Goal: Information Seeking & Learning: Learn about a topic

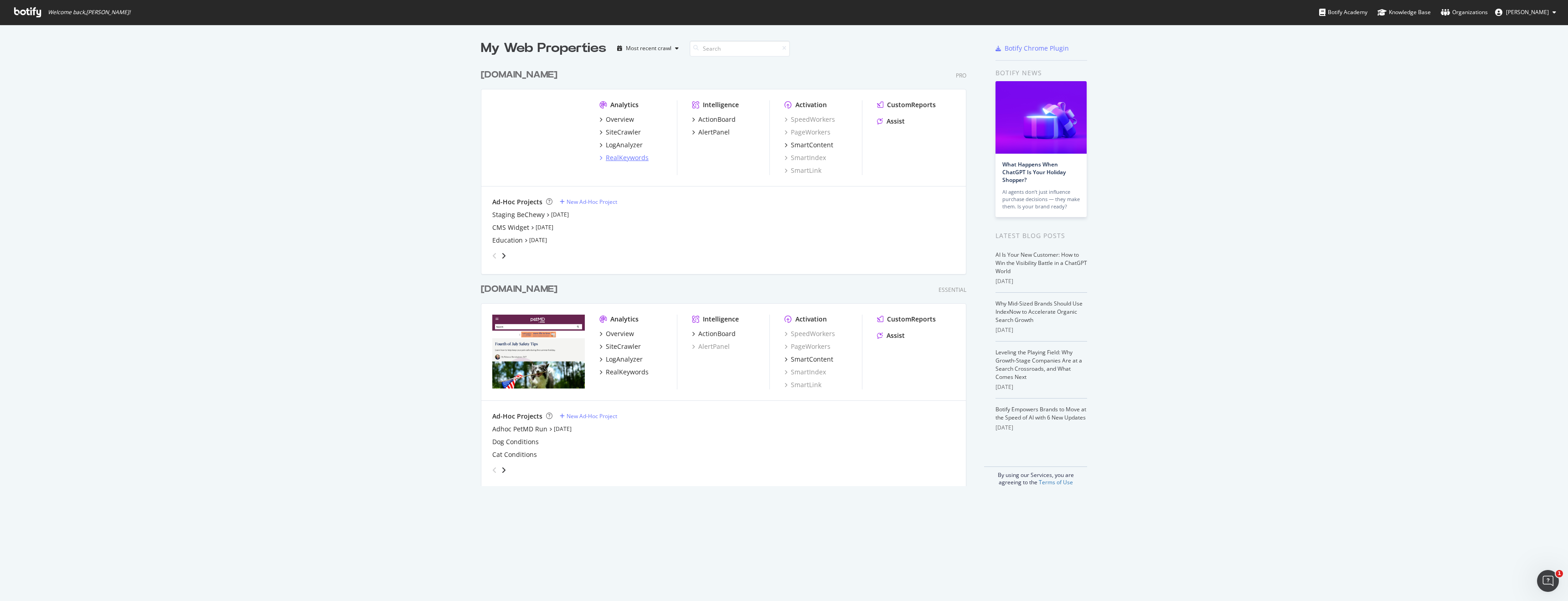
click at [617, 162] on div "RealKeywords" at bounding box center [627, 158] width 43 height 9
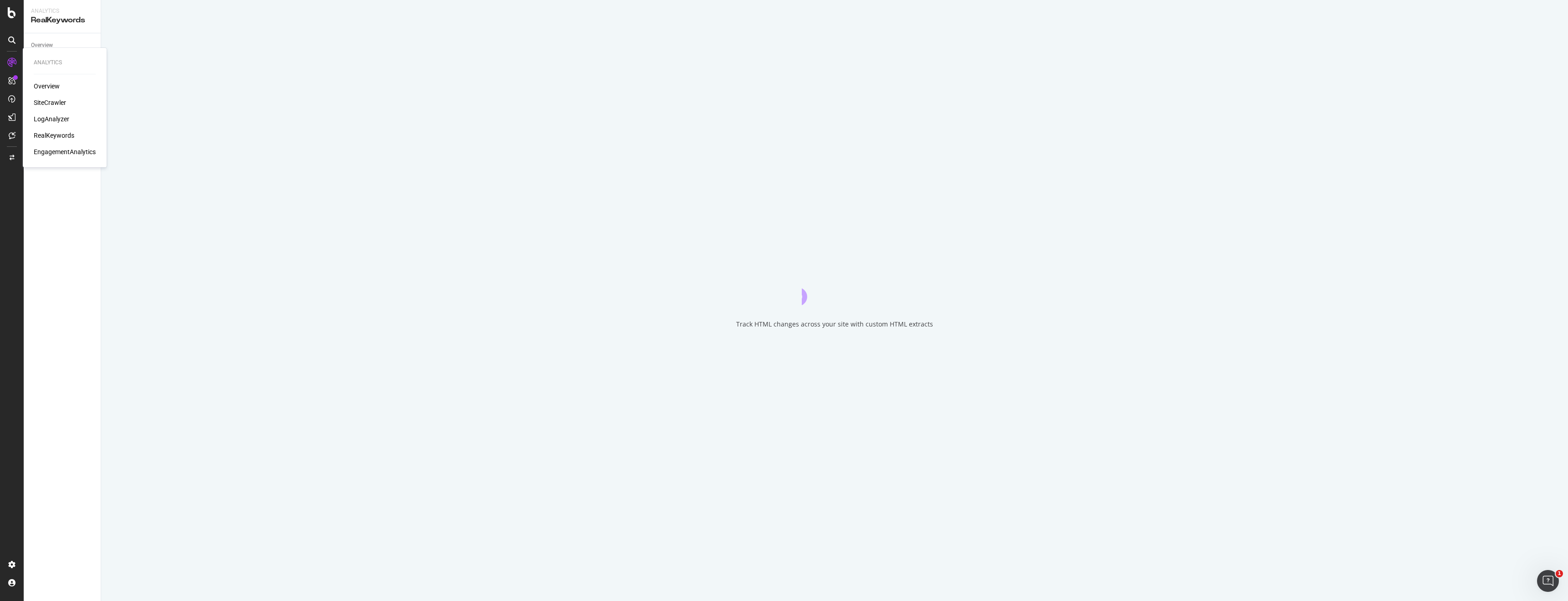
click at [42, 116] on div "LogAnalyzer" at bounding box center [51, 119] width 36 height 9
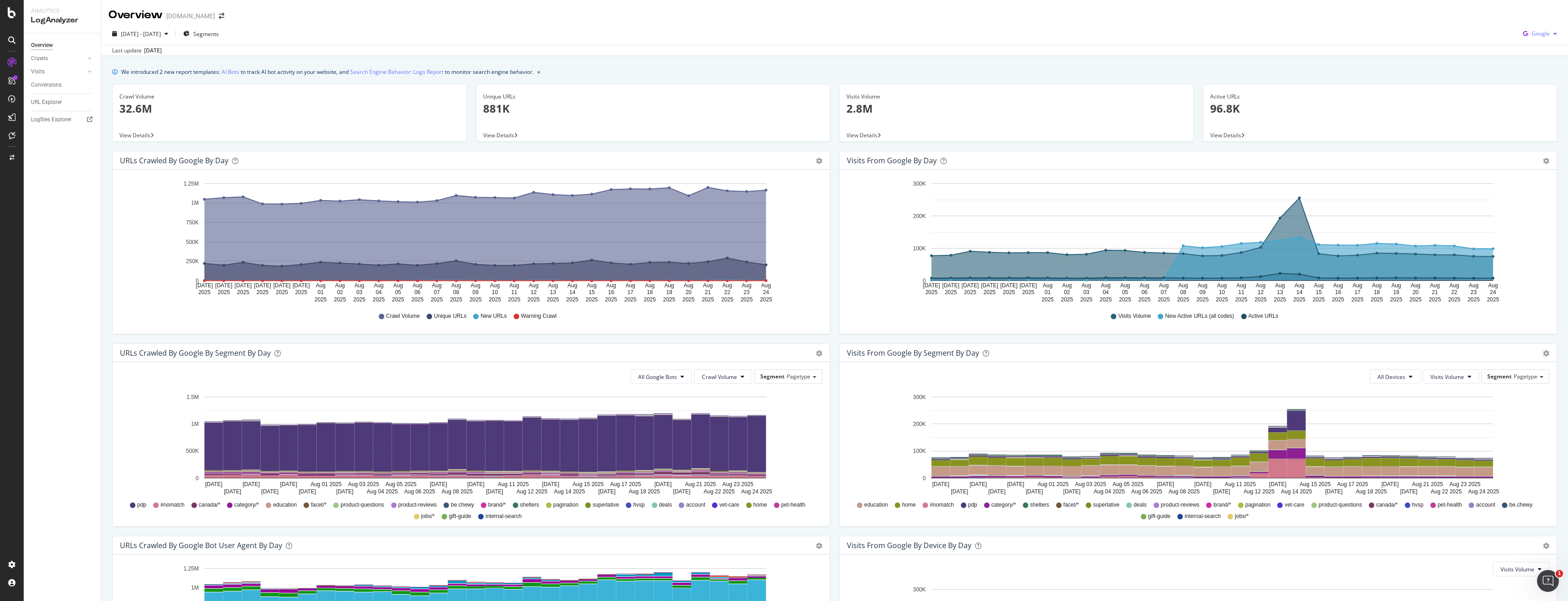
click at [1543, 36] on span "Google" at bounding box center [1540, 34] width 18 height 8
click at [1531, 67] on span "Bing" at bounding box center [1540, 69] width 34 height 8
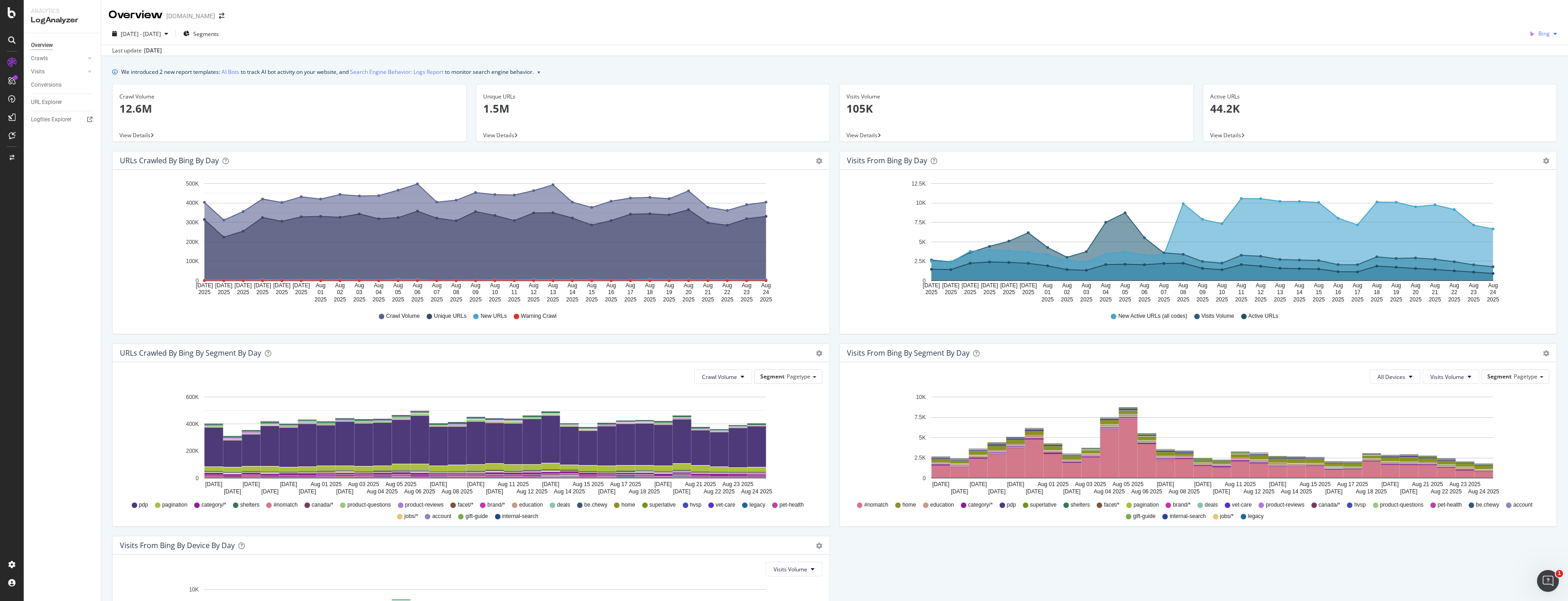
click at [1544, 41] on button "Bing" at bounding box center [1543, 34] width 35 height 15
click at [1528, 86] on span "OpenAI" at bounding box center [1540, 86] width 34 height 8
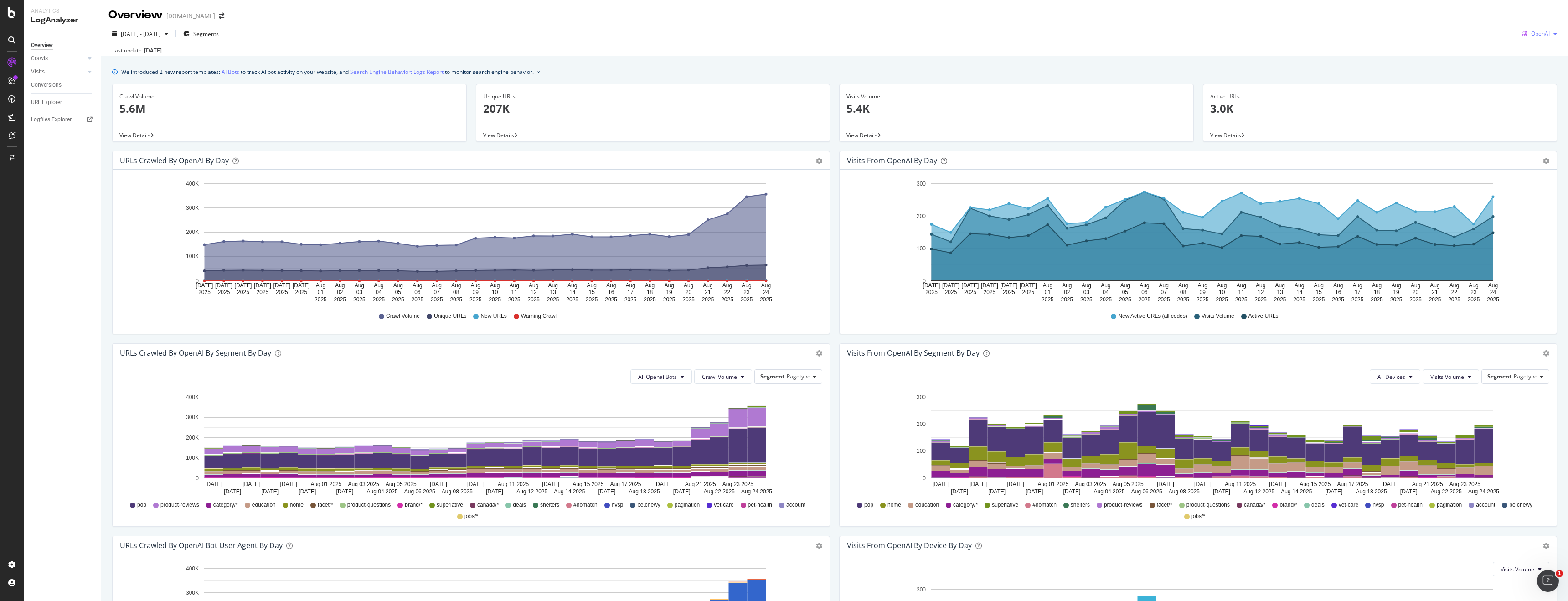
click at [1538, 39] on div "OpenAI" at bounding box center [1540, 34] width 42 height 14
click at [1526, 102] on span "Other AI Bots" at bounding box center [1540, 102] width 34 height 8
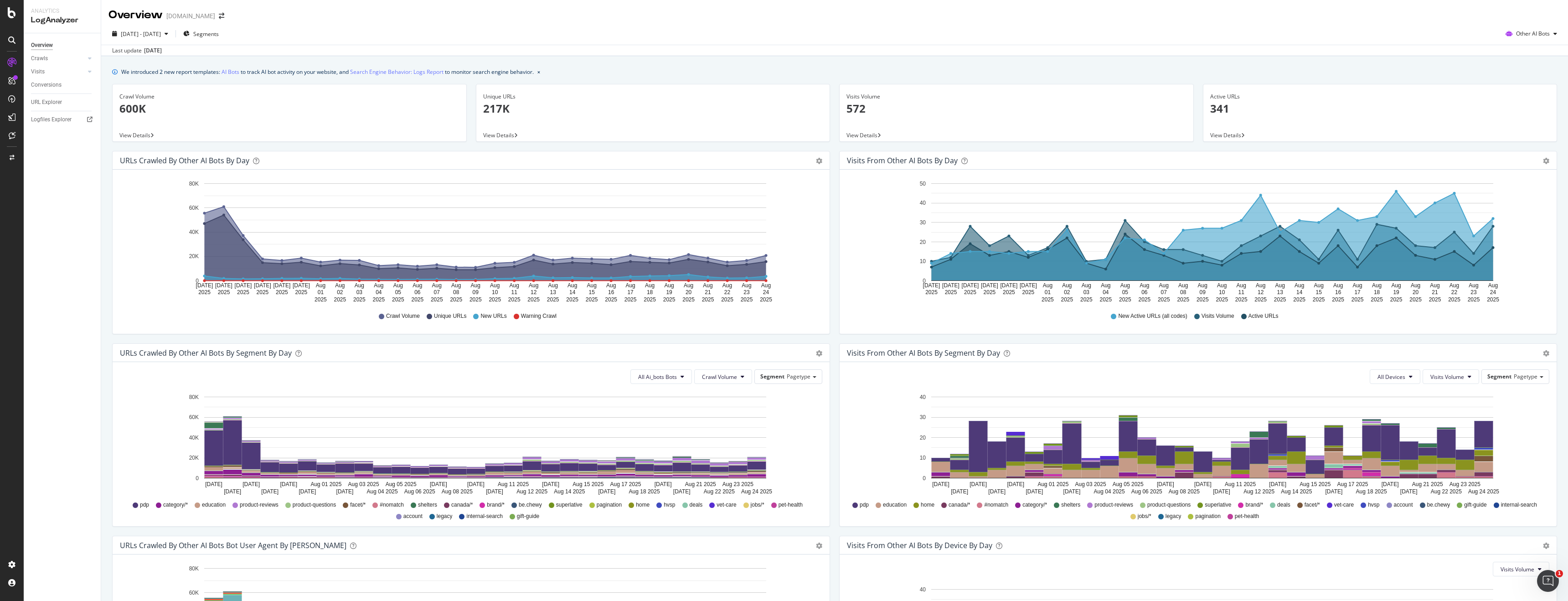
click at [489, 317] on span "New URLs" at bounding box center [493, 316] width 26 height 8
click at [534, 277] on circle "A chart." at bounding box center [534, 276] width 3 height 3
click at [1537, 39] on div "Other AI Bots" at bounding box center [1531, 34] width 58 height 14
click at [1532, 91] on div "OpenAI" at bounding box center [1531, 86] width 65 height 13
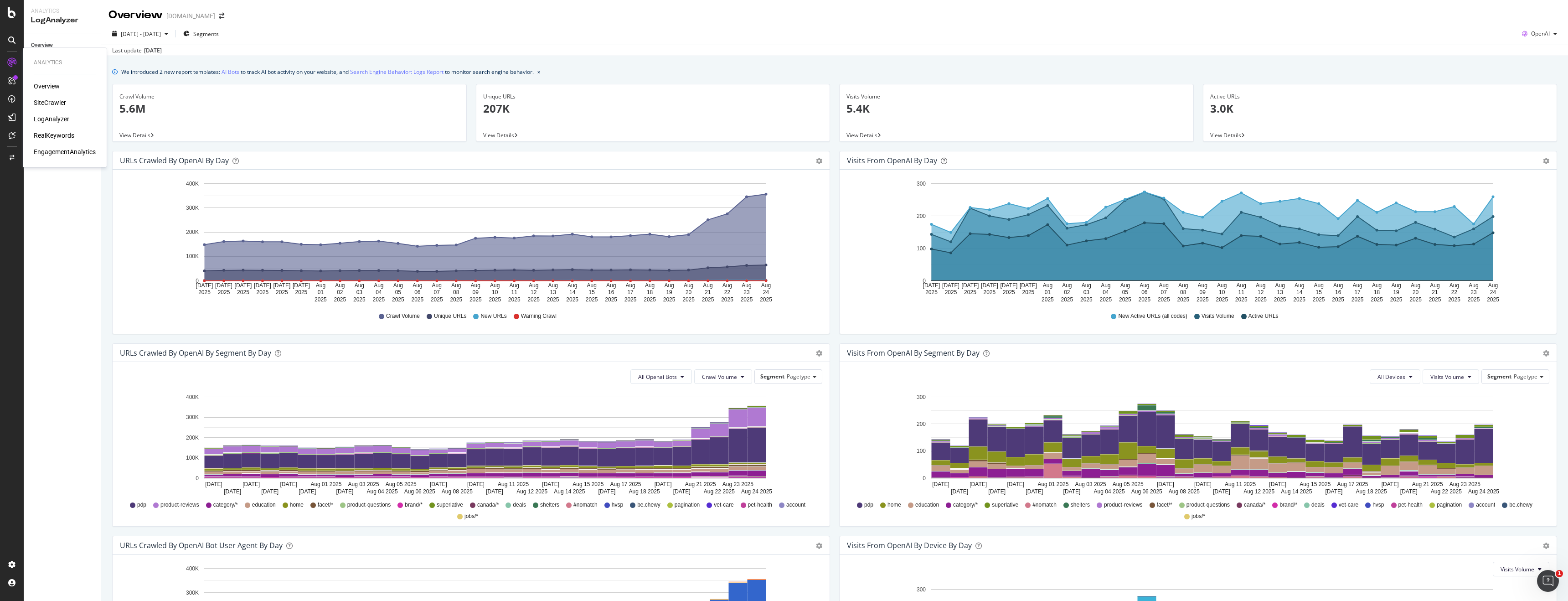
click at [53, 102] on div "SiteCrawler" at bounding box center [50, 102] width 32 height 9
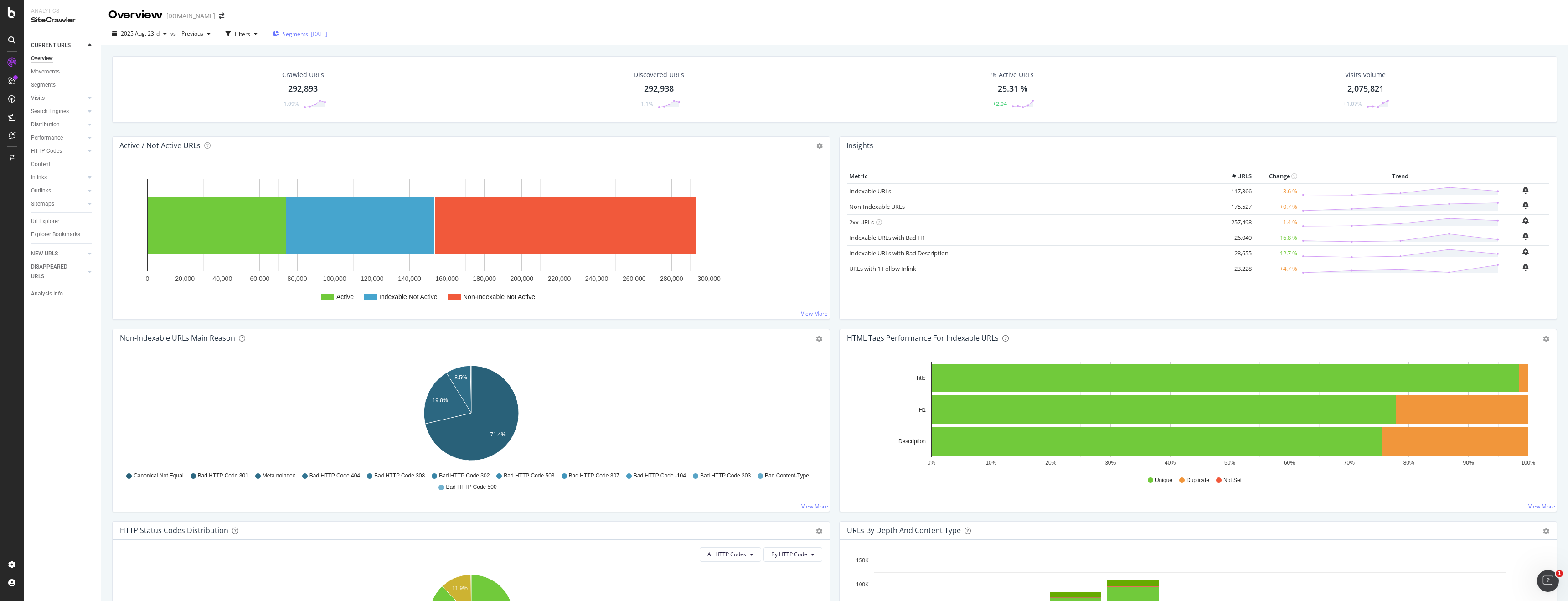
click at [327, 34] on div "[DATE]" at bounding box center [319, 34] width 16 height 8
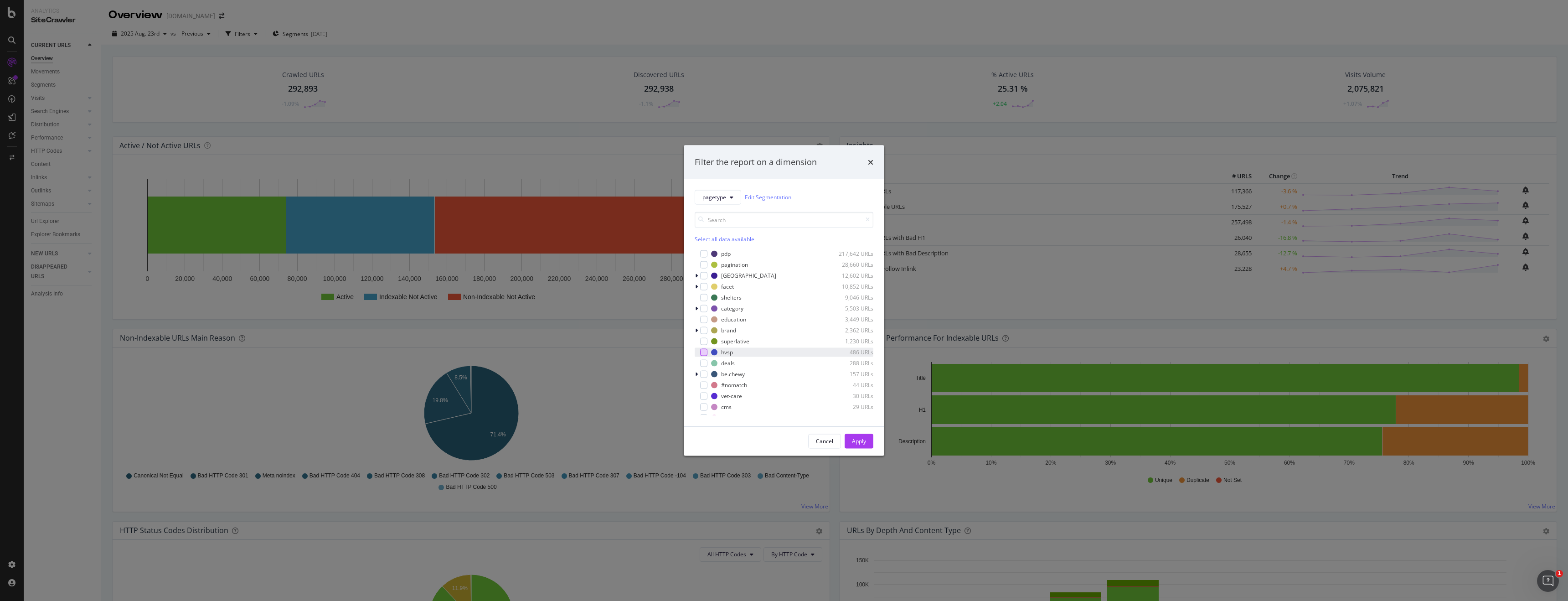
click at [706, 352] on div "modal" at bounding box center [704, 352] width 7 height 7
click at [860, 439] on div "Apply" at bounding box center [859, 441] width 14 height 8
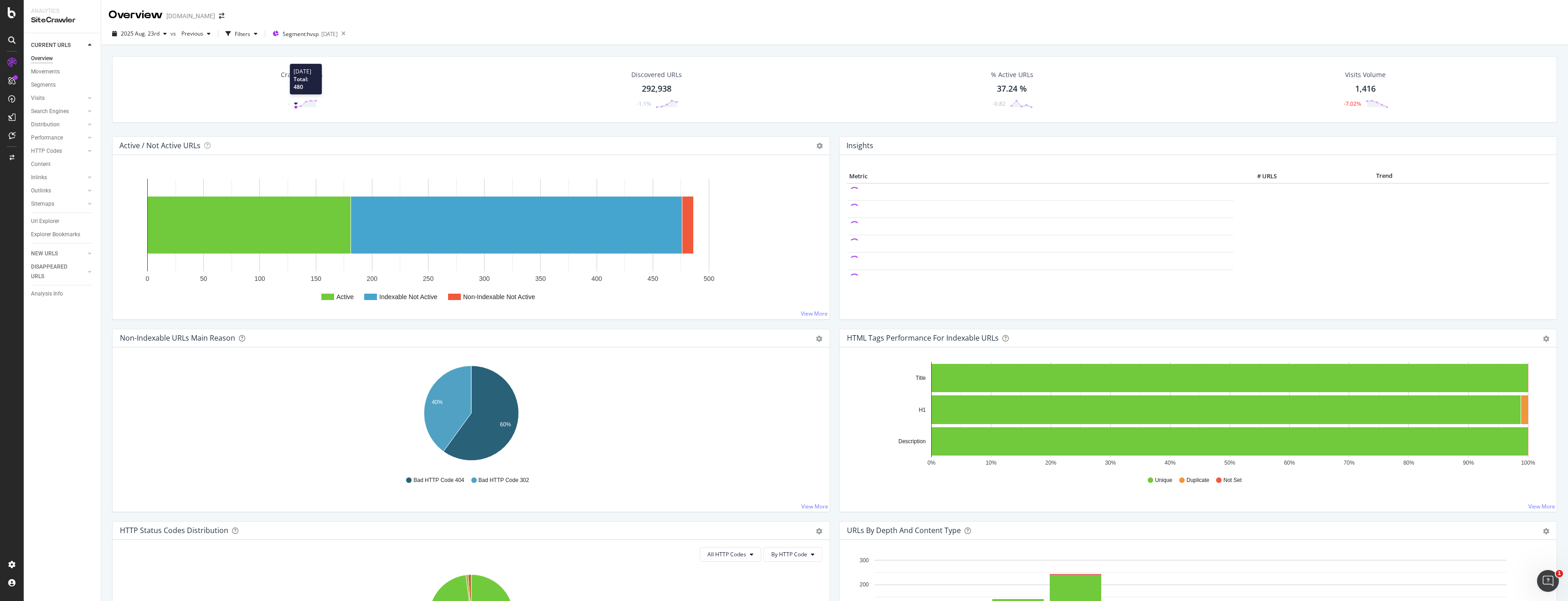
click at [305, 89] on div "486" at bounding box center [302, 89] width 14 height 12
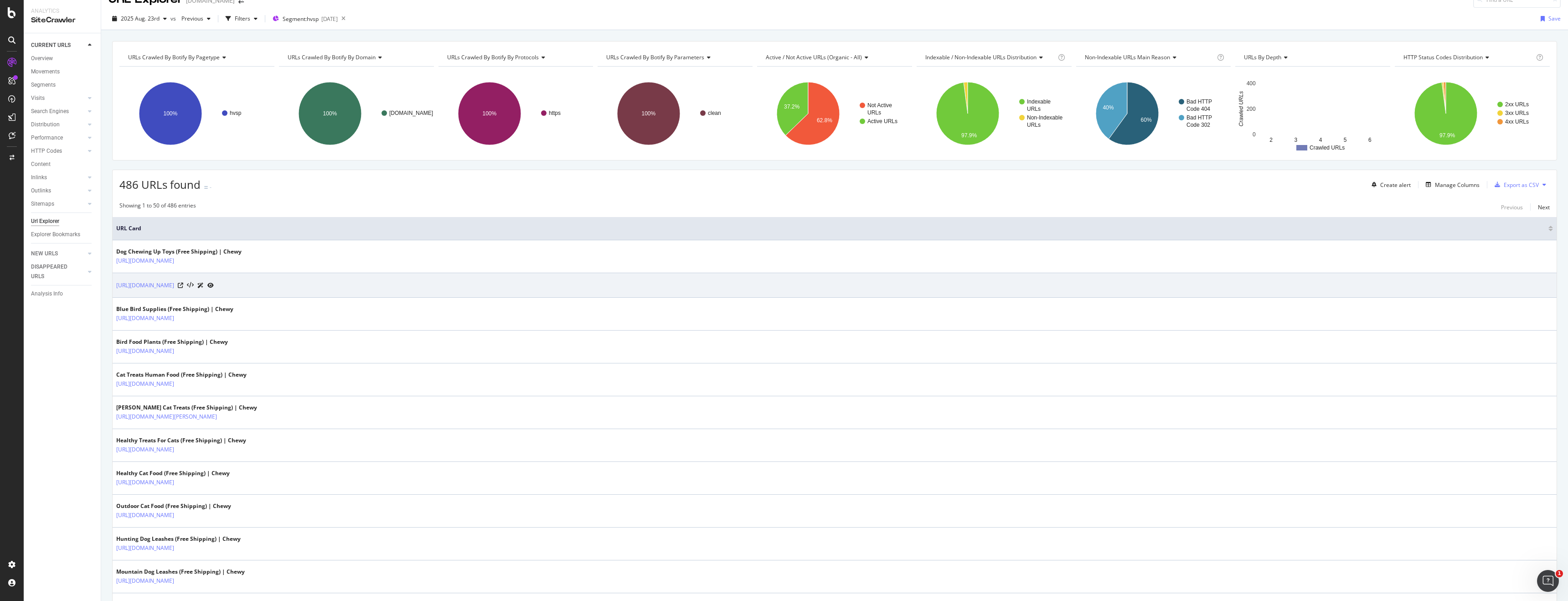
scroll to position [22, 0]
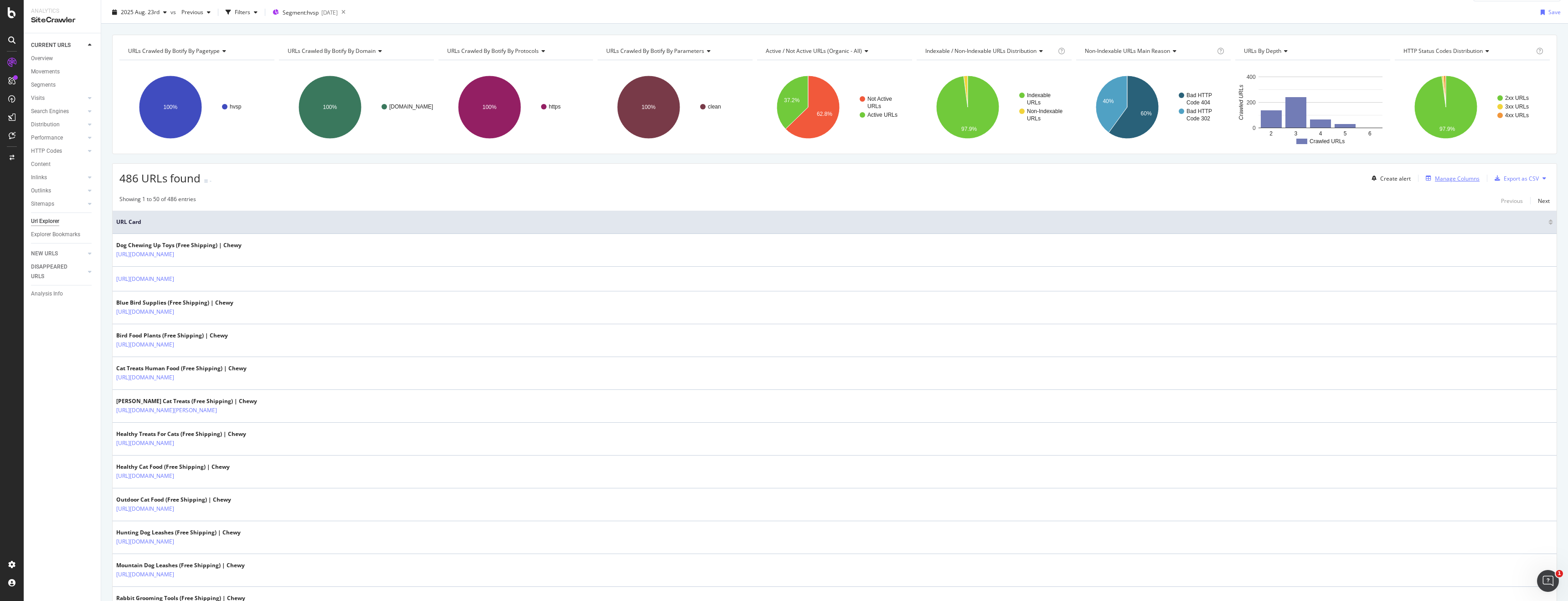
click at [1440, 175] on div "Manage Columns" at bounding box center [1457, 178] width 45 height 8
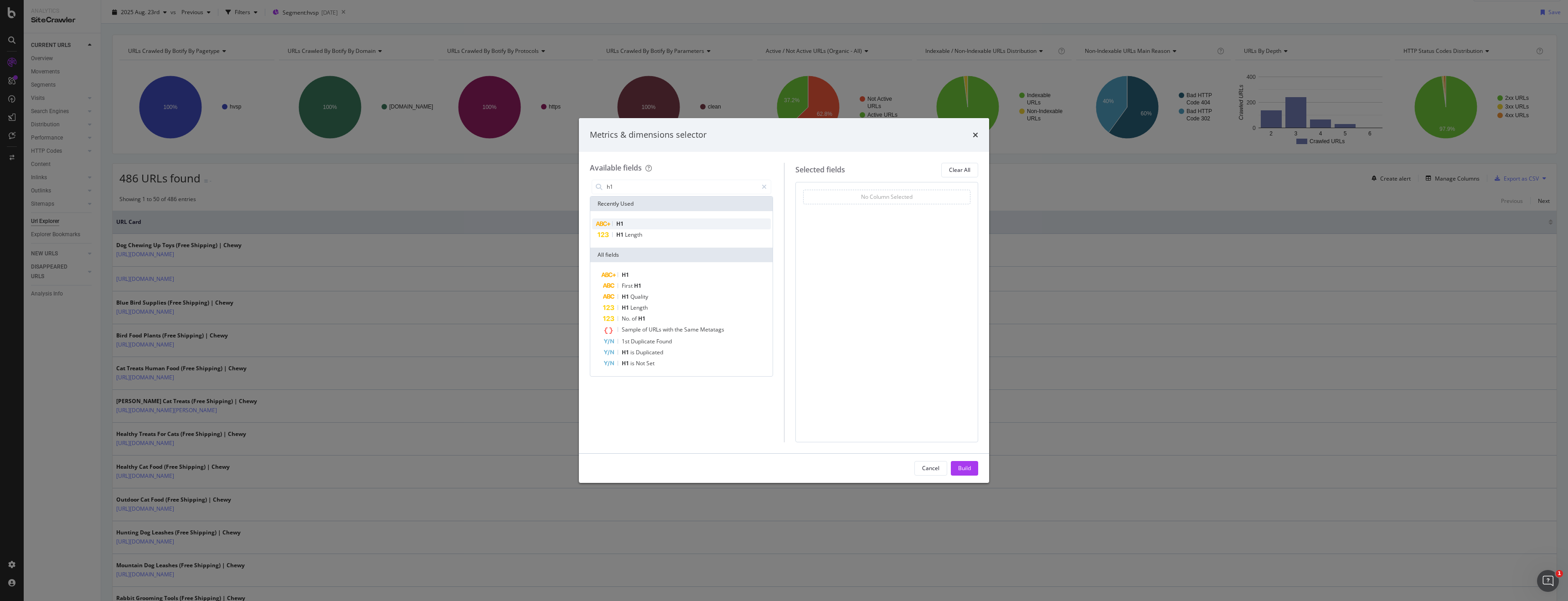
type input "h1"
click at [696, 226] on div "H1" at bounding box center [681, 224] width 179 height 11
click at [967, 469] on div "Build" at bounding box center [964, 468] width 12 height 8
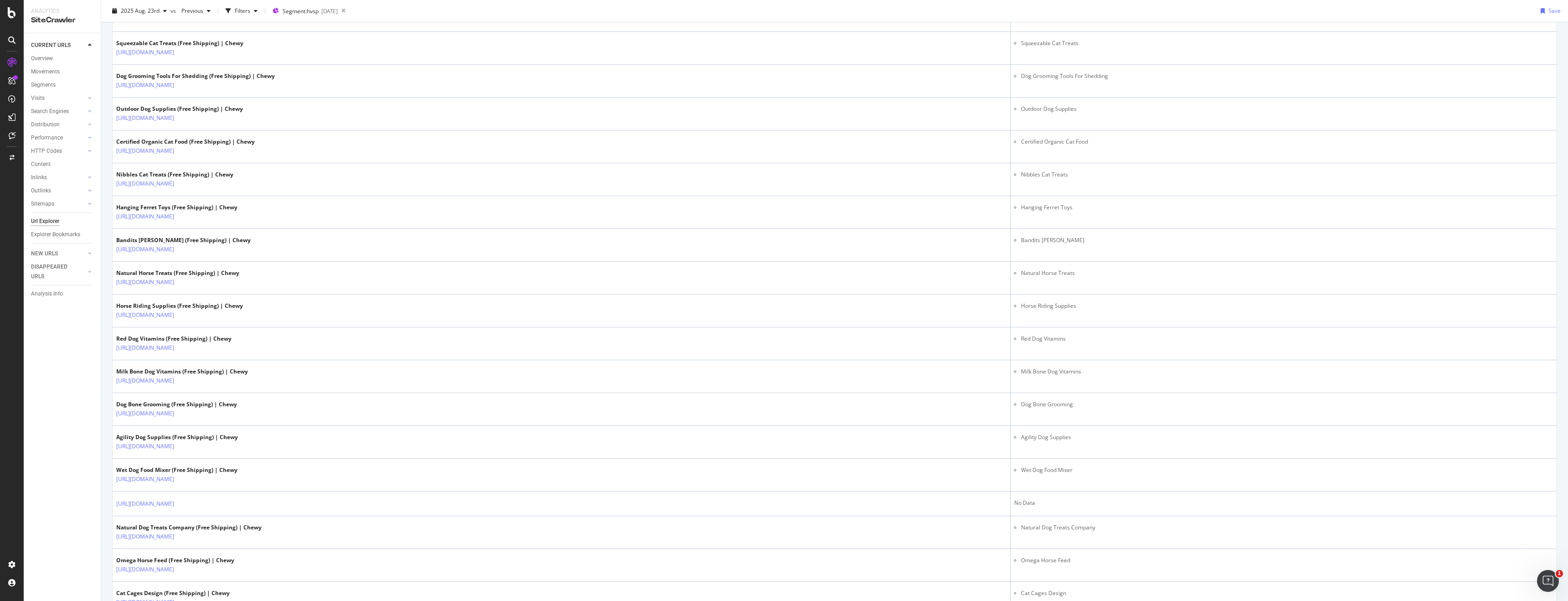
scroll to position [1326, 0]
